Goal: Transaction & Acquisition: Purchase product/service

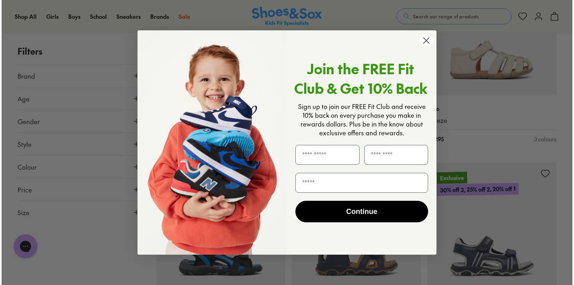
scroll to position [1000, 0]
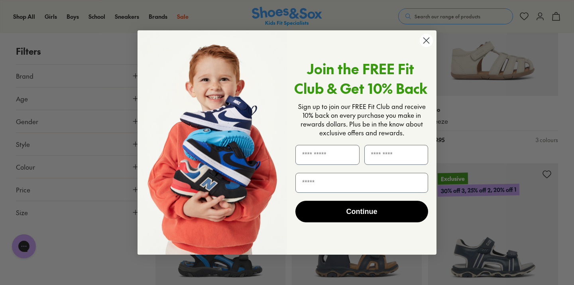
click at [423, 39] on circle "Close dialog" at bounding box center [426, 40] width 13 height 13
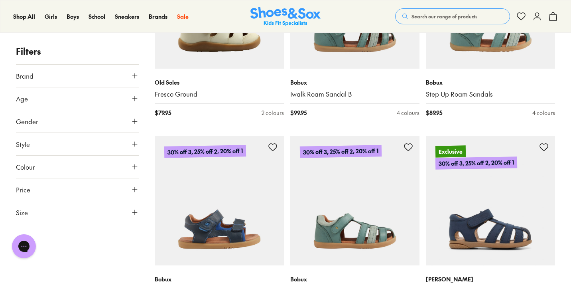
scroll to position [1949, 0]
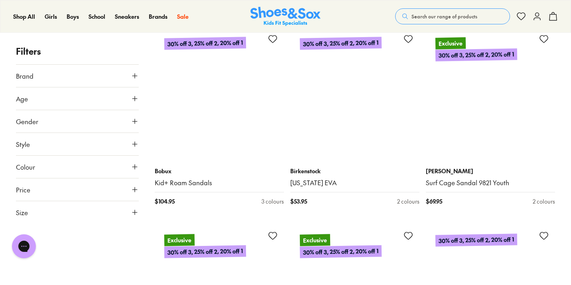
scroll to position [3683, 0]
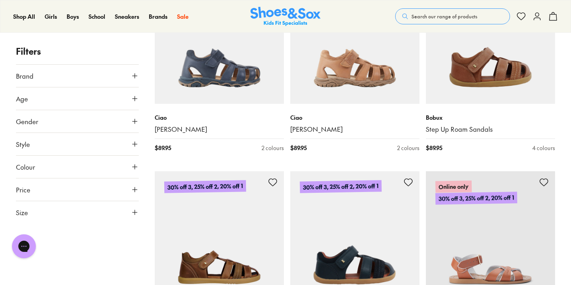
scroll to position [4529, 0]
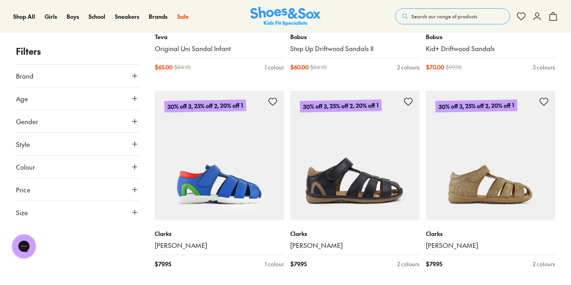
type input "***"
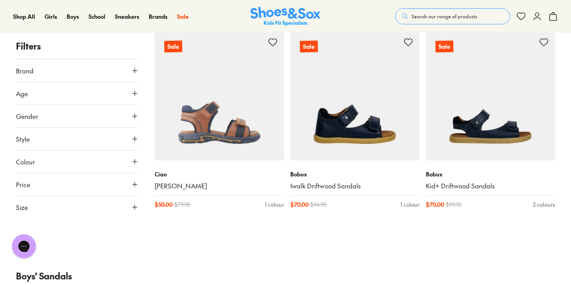
scroll to position [7813, 0]
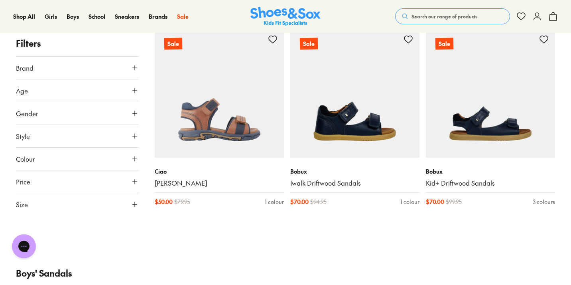
click at [456, 17] on span "Search our range of products" at bounding box center [444, 16] width 66 height 7
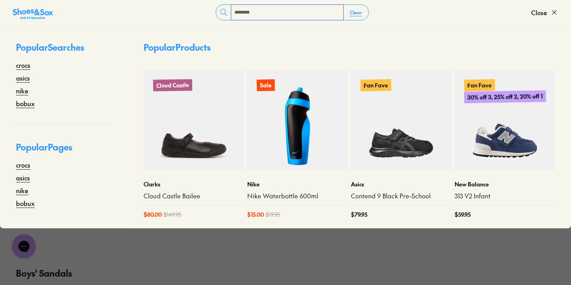
type input "********"
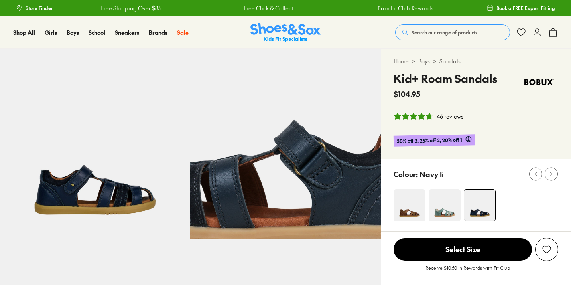
select select "*"
click at [406, 213] on img at bounding box center [410, 205] width 32 height 32
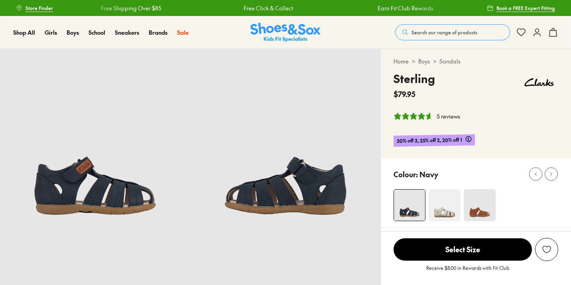
select select "*"
click at [478, 207] on img at bounding box center [480, 205] width 32 height 32
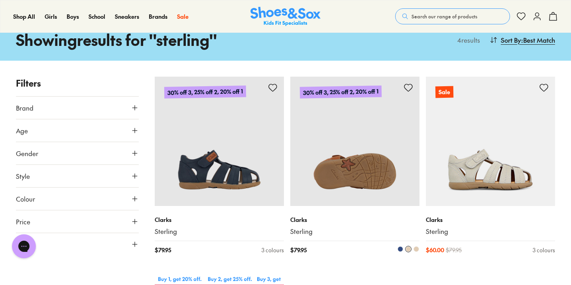
scroll to position [43, 0]
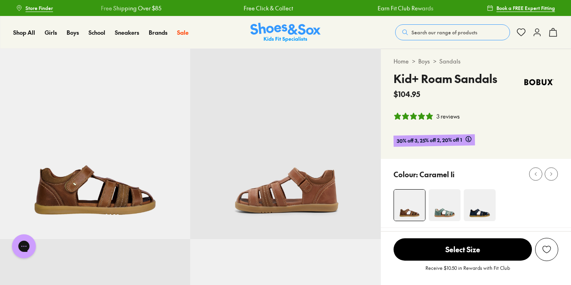
select select "*"
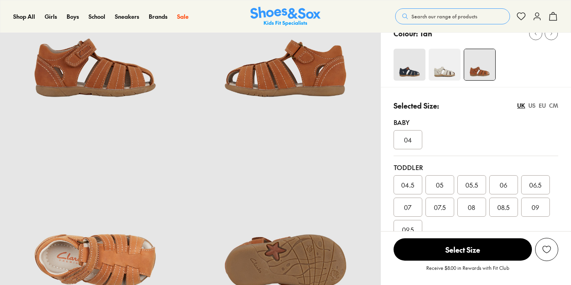
select select "*"
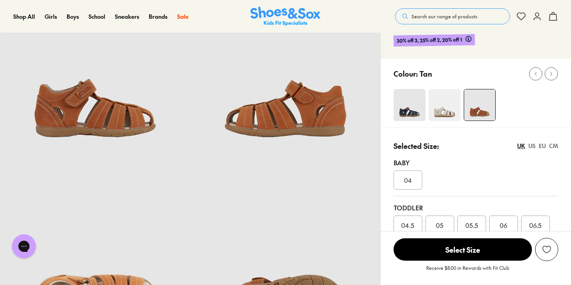
scroll to position [59, 0]
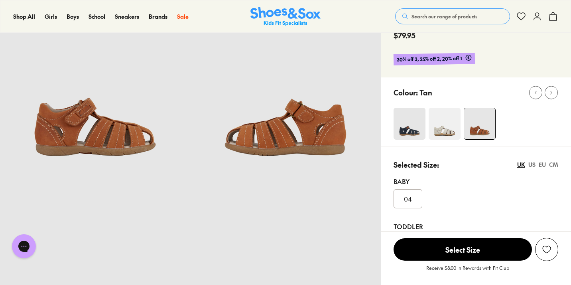
click at [405, 132] on img at bounding box center [410, 124] width 32 height 32
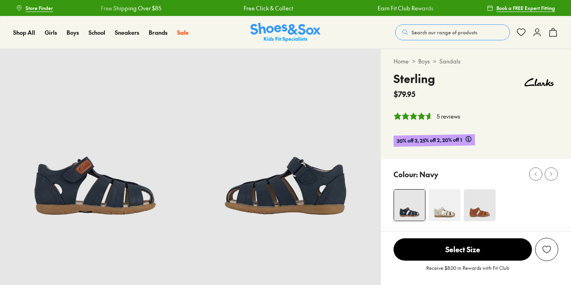
select select "*"
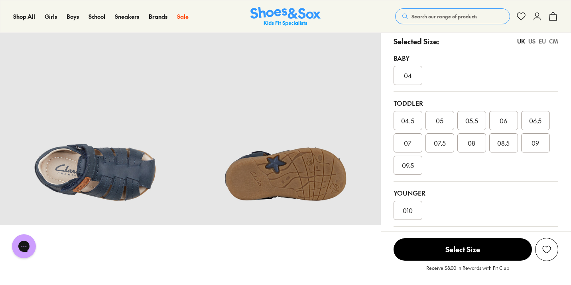
scroll to position [205, 0]
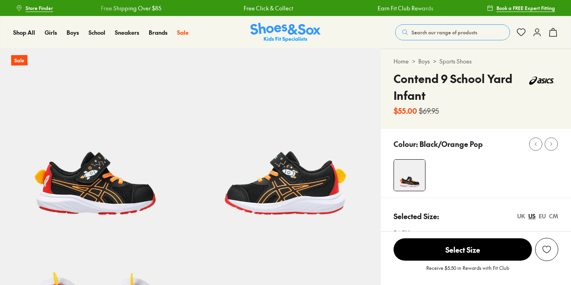
select select "*"
